Goal: Task Accomplishment & Management: Manage account settings

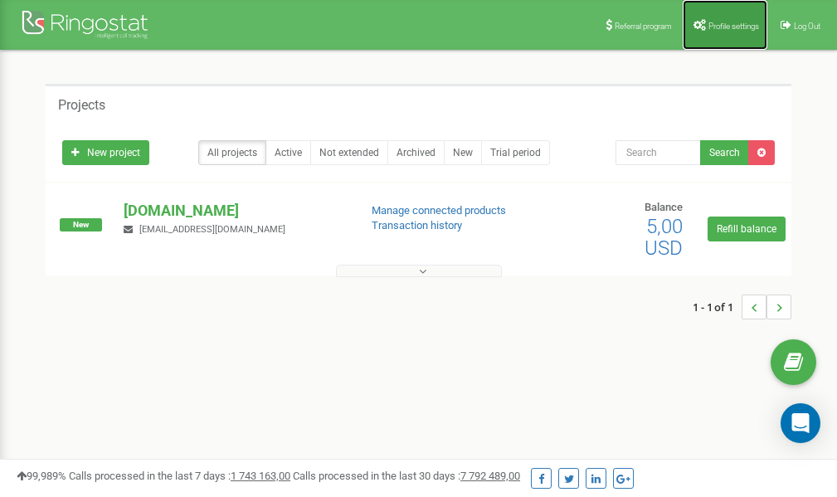
click at [727, 29] on span "Profile settings" at bounding box center [733, 26] width 51 height 9
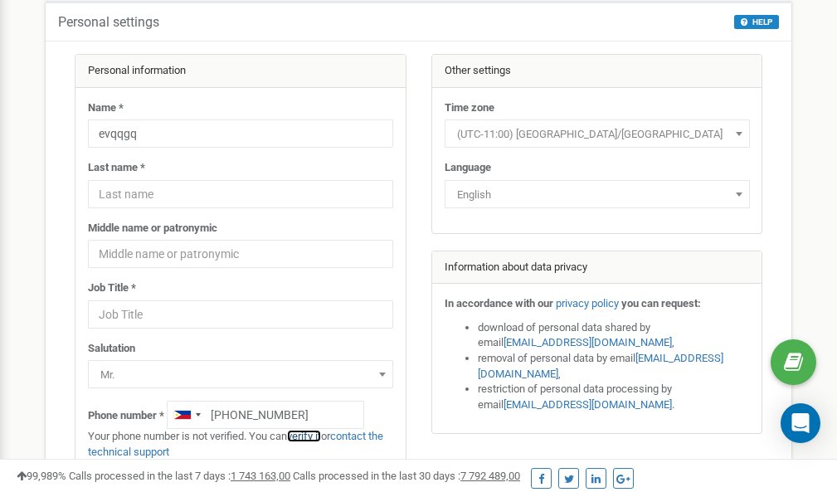
click at [311, 435] on link "verify it" at bounding box center [304, 436] width 34 height 12
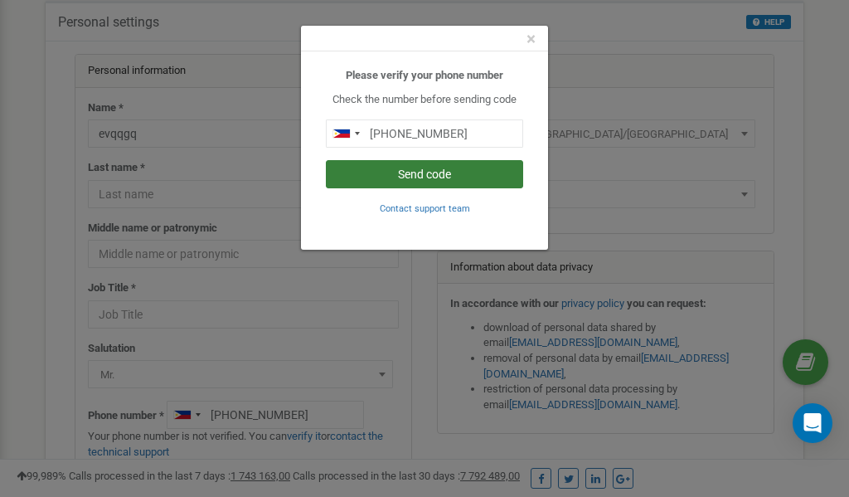
click at [401, 181] on button "Send code" at bounding box center [424, 174] width 197 height 28
